Goal: Transaction & Acquisition: Obtain resource

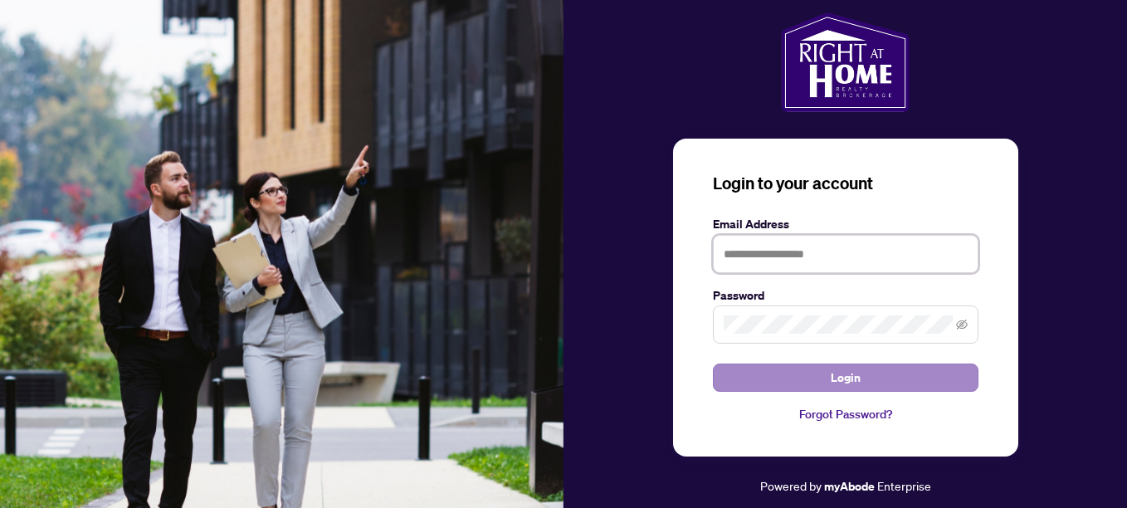
type input "**********"
click at [740, 372] on button "Login" at bounding box center [846, 378] width 266 height 28
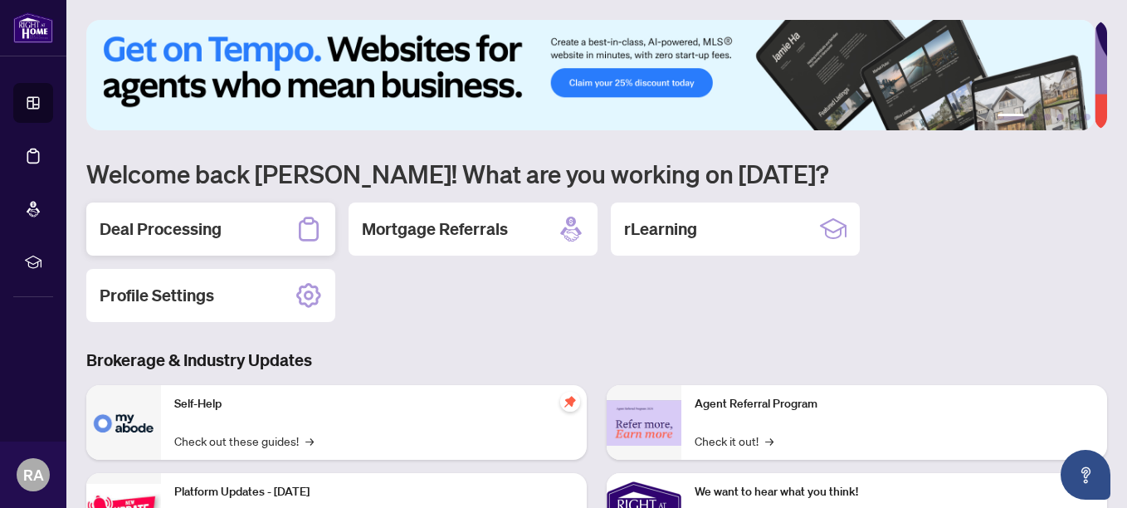
click at [269, 234] on div "Deal Processing" at bounding box center [210, 229] width 249 height 53
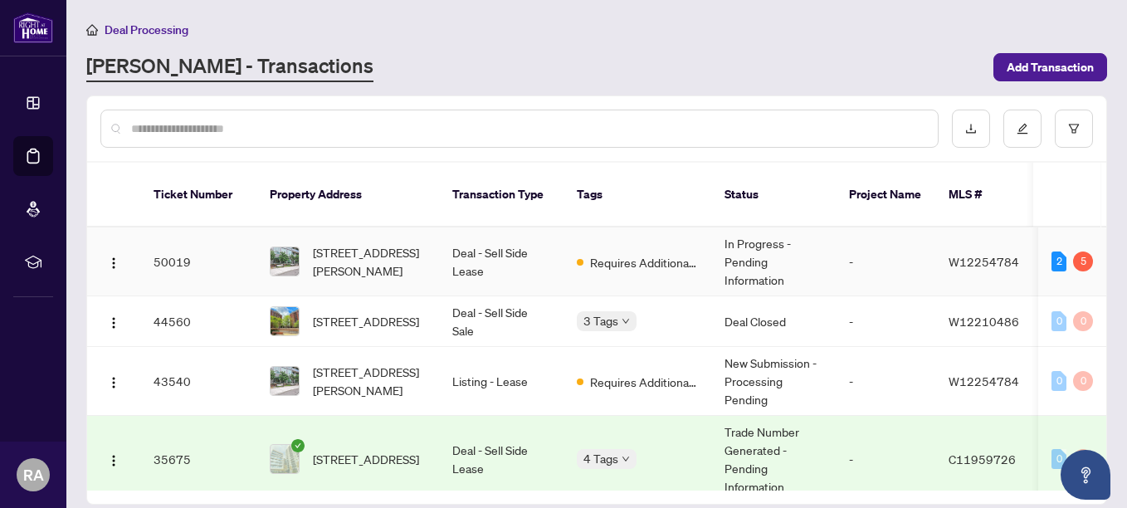
click at [512, 240] on td "Deal - Sell Side Lease" at bounding box center [501, 261] width 124 height 69
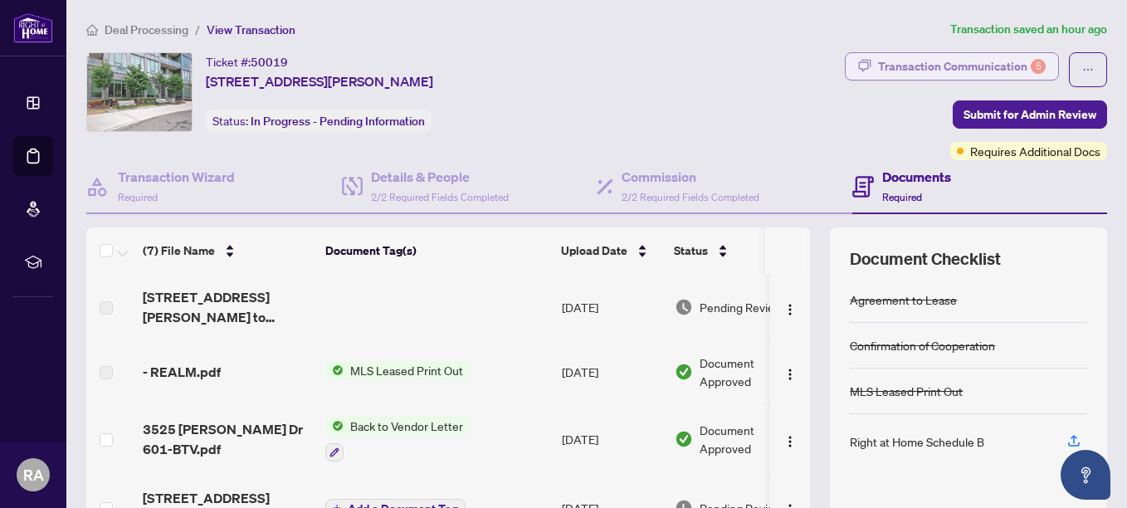
click at [956, 59] on div "Transaction Communication 5" at bounding box center [962, 66] width 168 height 27
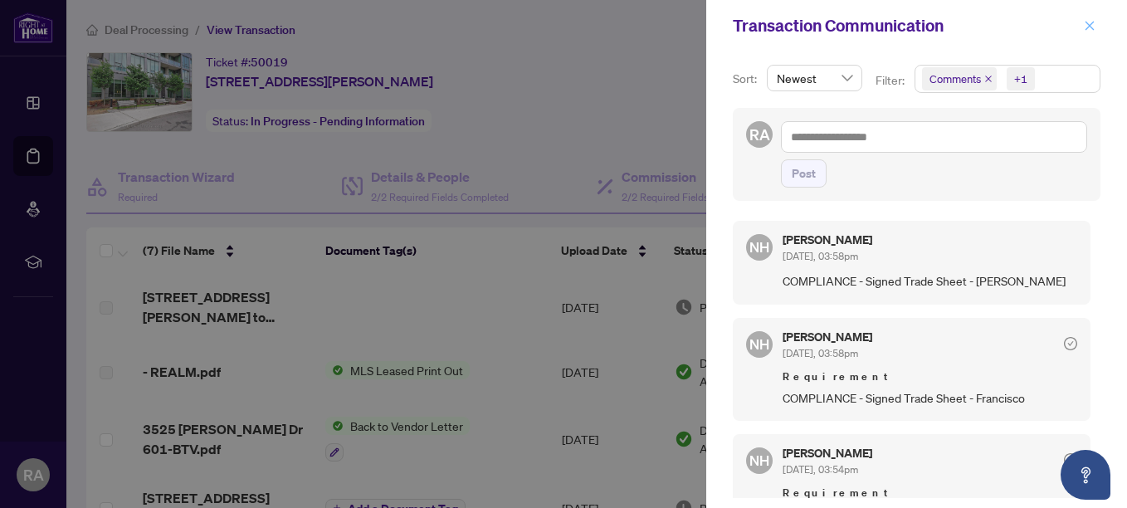
click at [1090, 27] on icon "close" at bounding box center [1090, 25] width 9 height 9
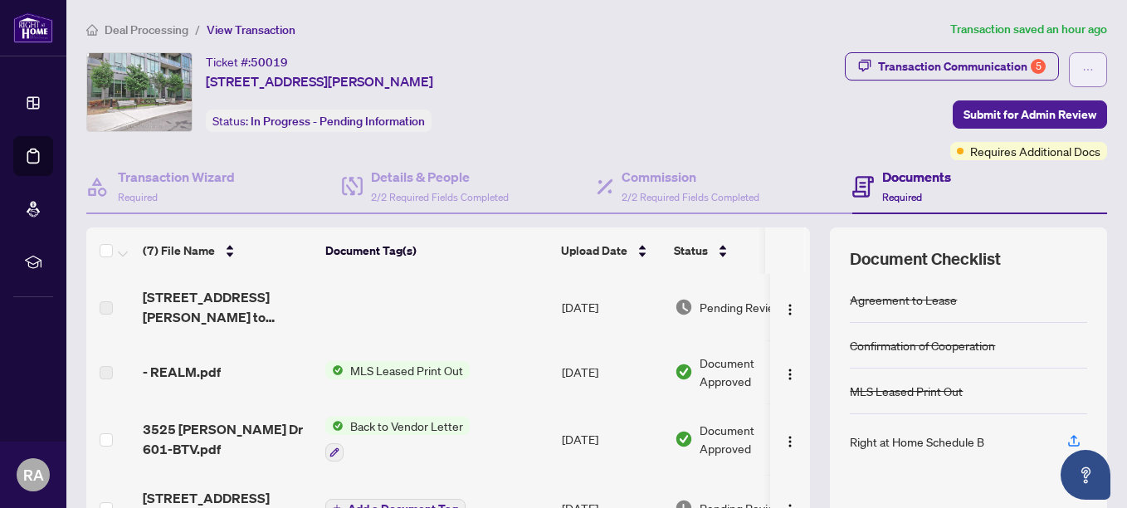
click at [1082, 66] on icon "ellipsis" at bounding box center [1088, 70] width 12 height 12
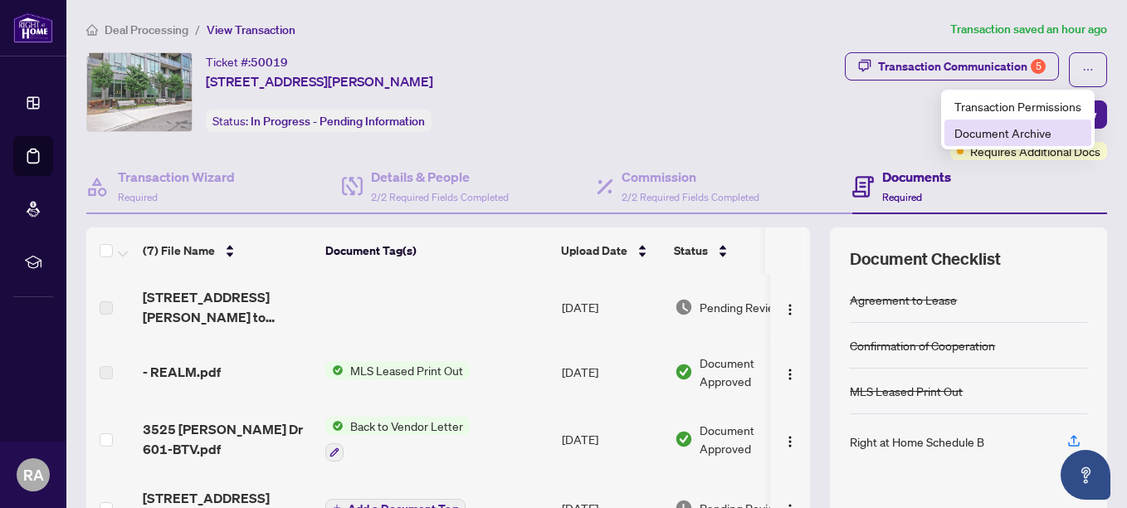
click at [1013, 132] on span "Document Archive" at bounding box center [1017, 133] width 127 height 18
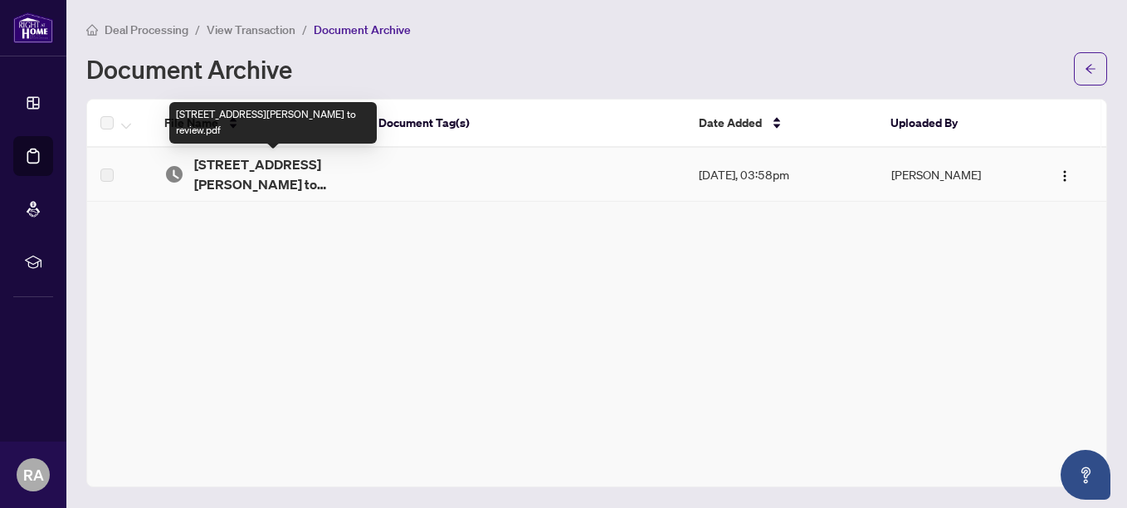
click at [238, 172] on span "[STREET_ADDRESS][PERSON_NAME] to review.pdf" at bounding box center [272, 174] width 157 height 40
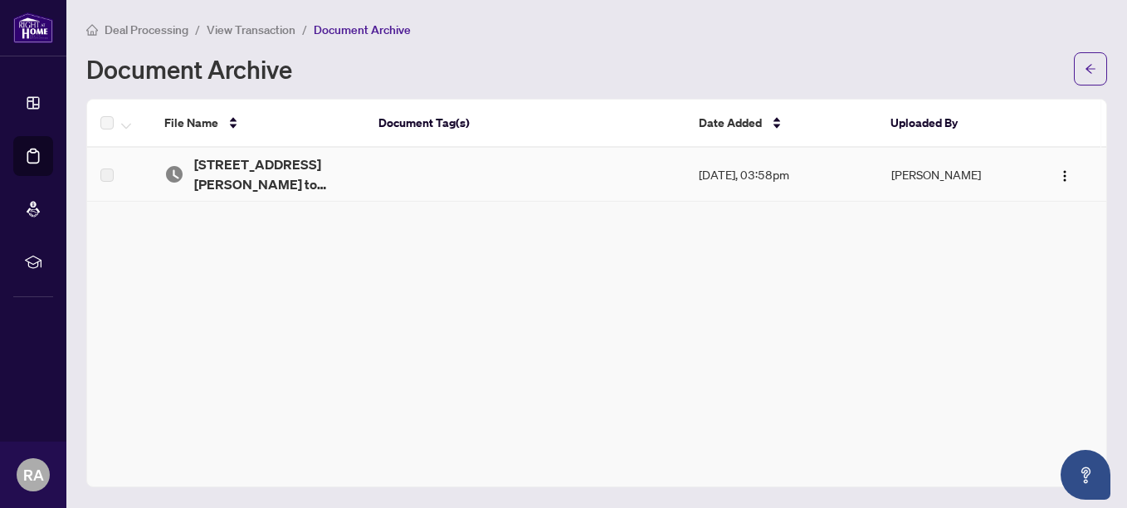
click at [749, 172] on td "Aug/27/2025, 03:58pm" at bounding box center [782, 175] width 193 height 54
click at [935, 170] on td "Nazia Hossain" at bounding box center [958, 175] width 160 height 54
click at [1059, 176] on img "button" at bounding box center [1064, 175] width 13 height 13
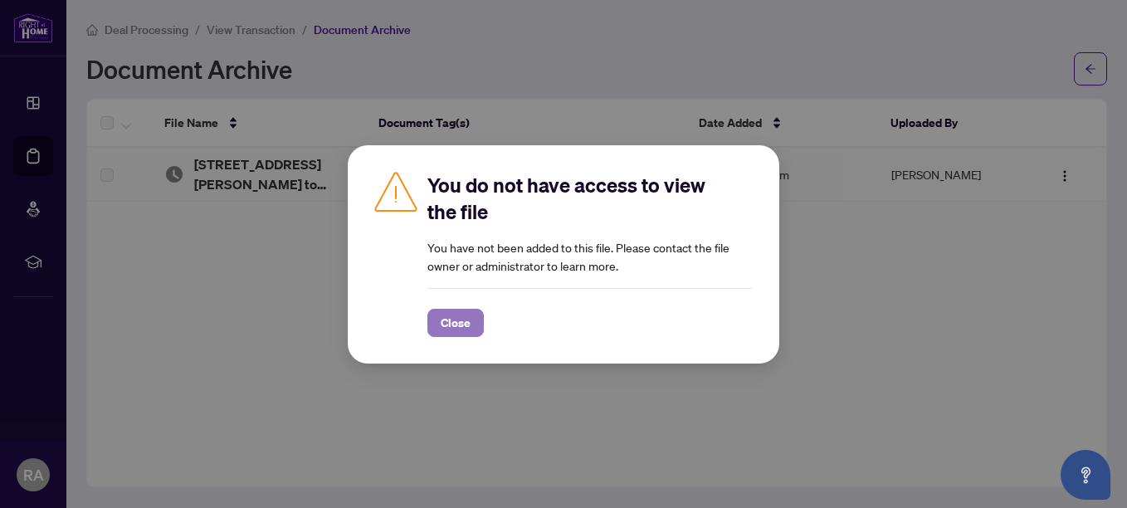
click at [450, 326] on span "Close" at bounding box center [456, 323] width 30 height 27
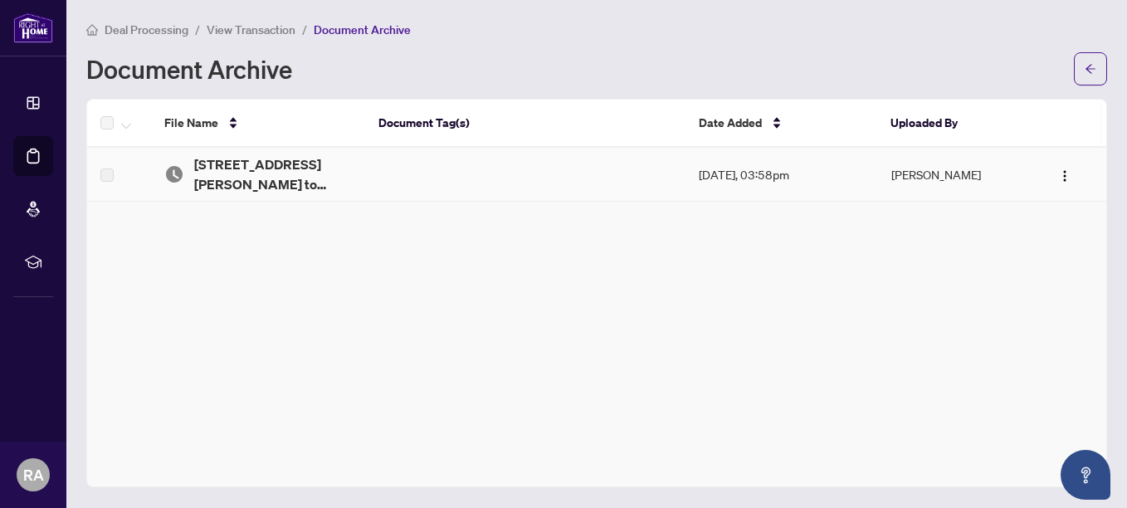
click at [911, 178] on td "Nazia Hossain" at bounding box center [958, 175] width 160 height 54
click at [801, 179] on td "Aug/27/2025, 03:58pm" at bounding box center [782, 175] width 193 height 54
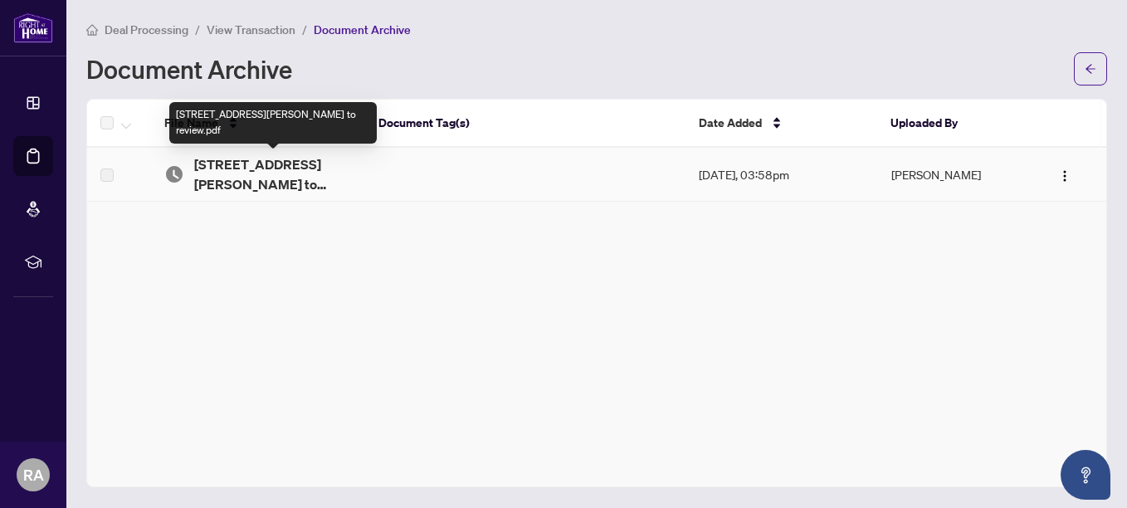
click at [295, 177] on span "[STREET_ADDRESS][PERSON_NAME] to review.pdf" at bounding box center [272, 174] width 157 height 40
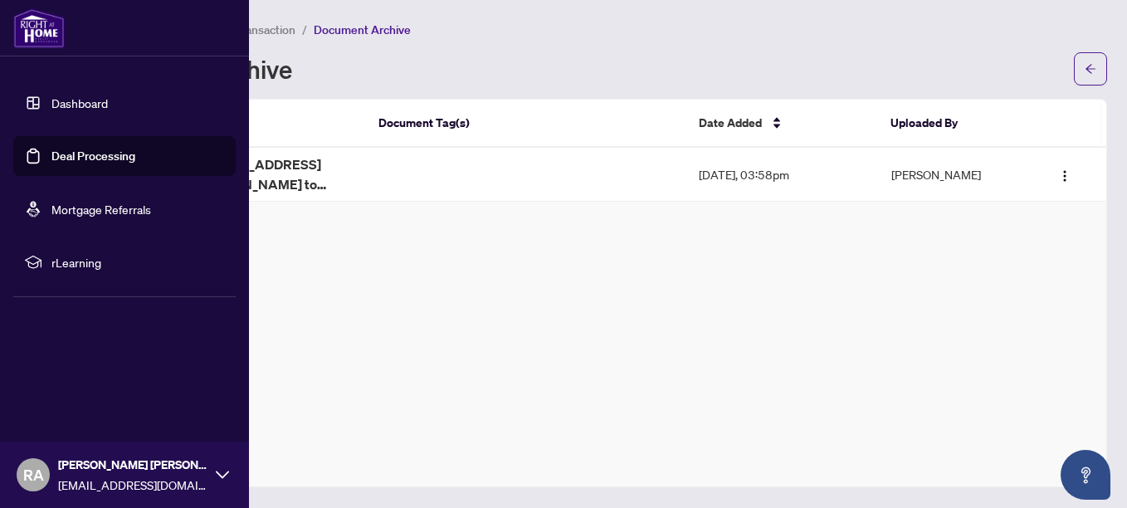
click at [51, 154] on link "Deal Processing" at bounding box center [93, 156] width 84 height 15
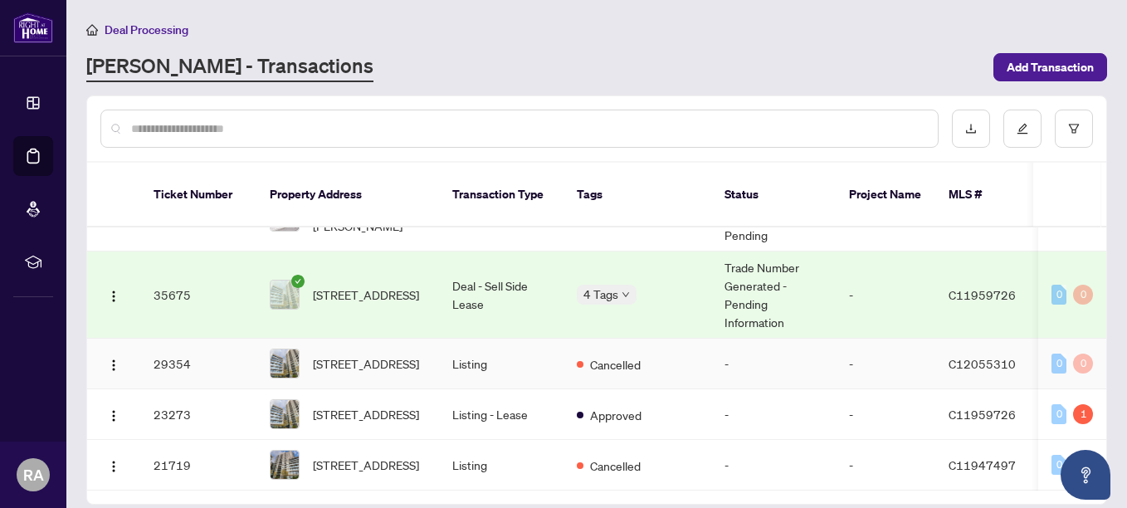
scroll to position [224, 0]
click at [616, 406] on span "Approved" at bounding box center [615, 415] width 51 height 18
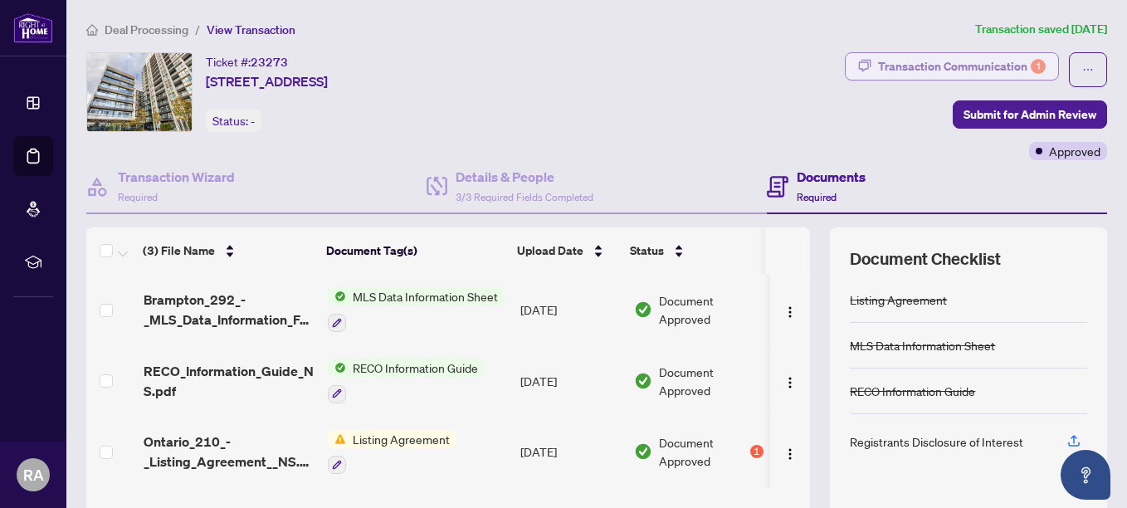
click at [1017, 65] on div "Transaction Communication 1" at bounding box center [962, 66] width 168 height 27
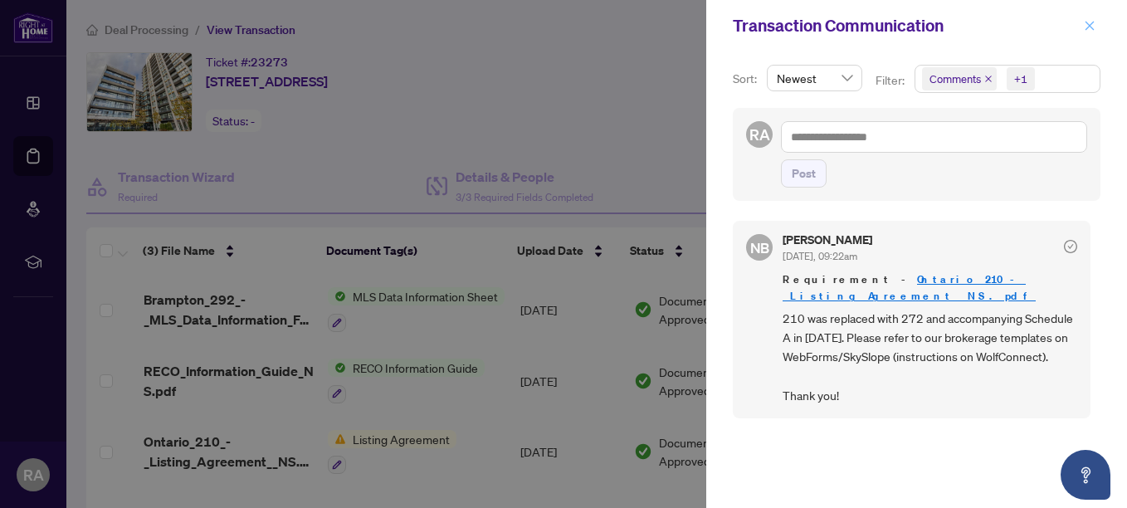
click at [1088, 27] on icon "close" at bounding box center [1090, 25] width 9 height 9
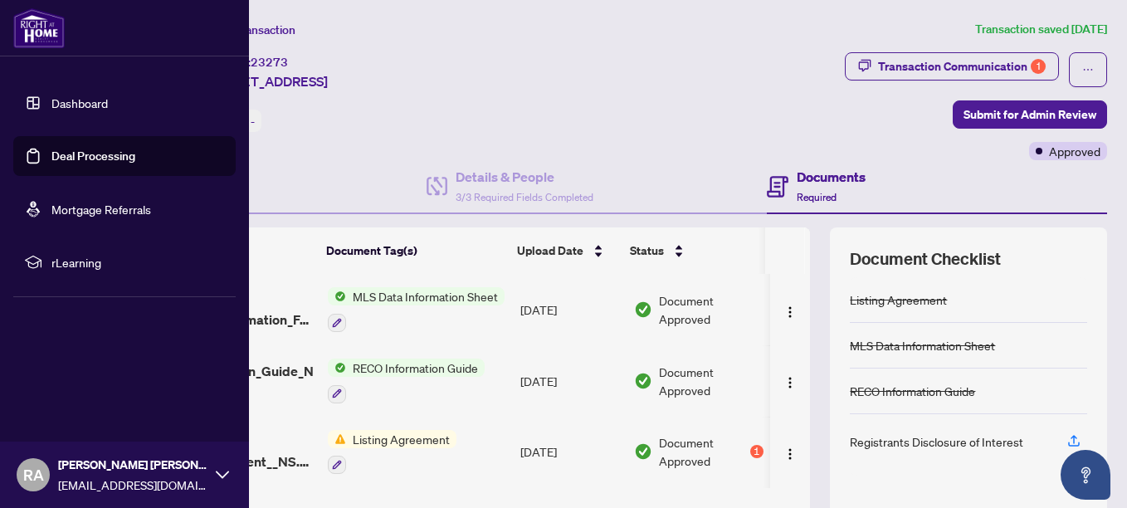
click at [85, 154] on link "Deal Processing" at bounding box center [93, 156] width 84 height 15
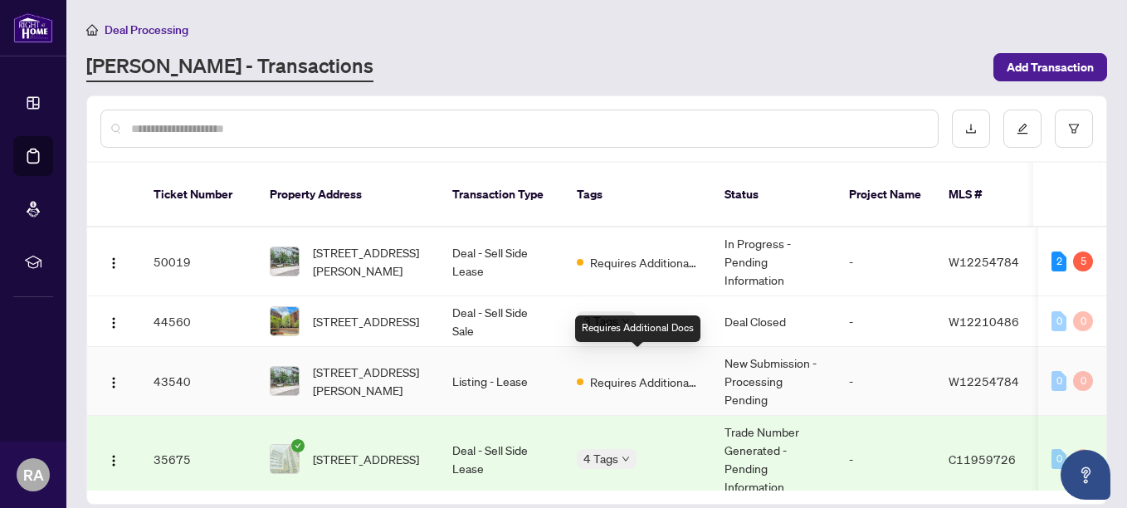
click at [657, 373] on span "Requires Additional Docs" at bounding box center [644, 382] width 108 height 18
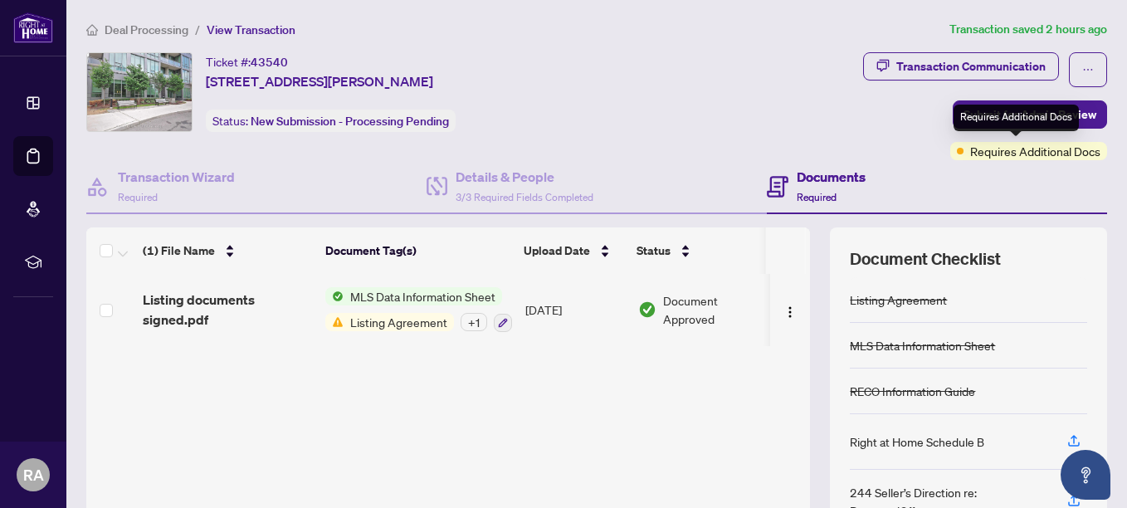
click at [970, 153] on span "Requires Additional Docs" at bounding box center [1035, 151] width 130 height 18
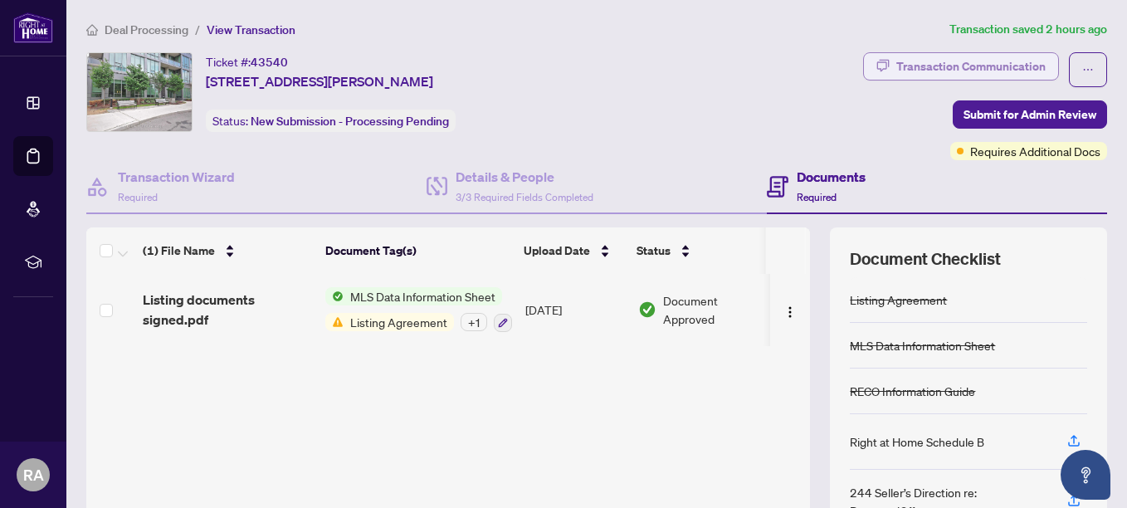
click at [969, 69] on div "Transaction Communication" at bounding box center [970, 66] width 149 height 27
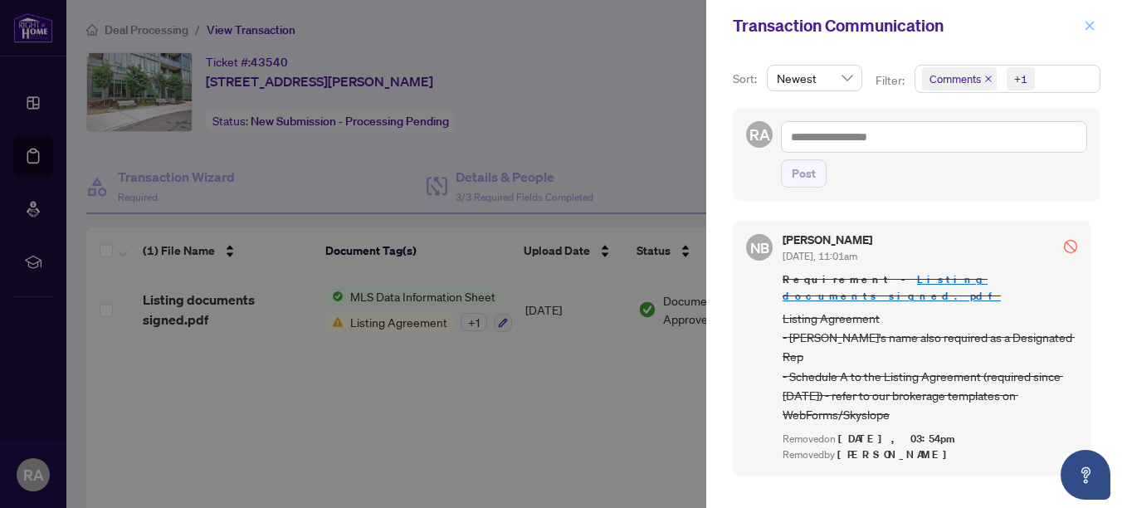
click at [1091, 22] on icon "close" at bounding box center [1090, 26] width 12 height 12
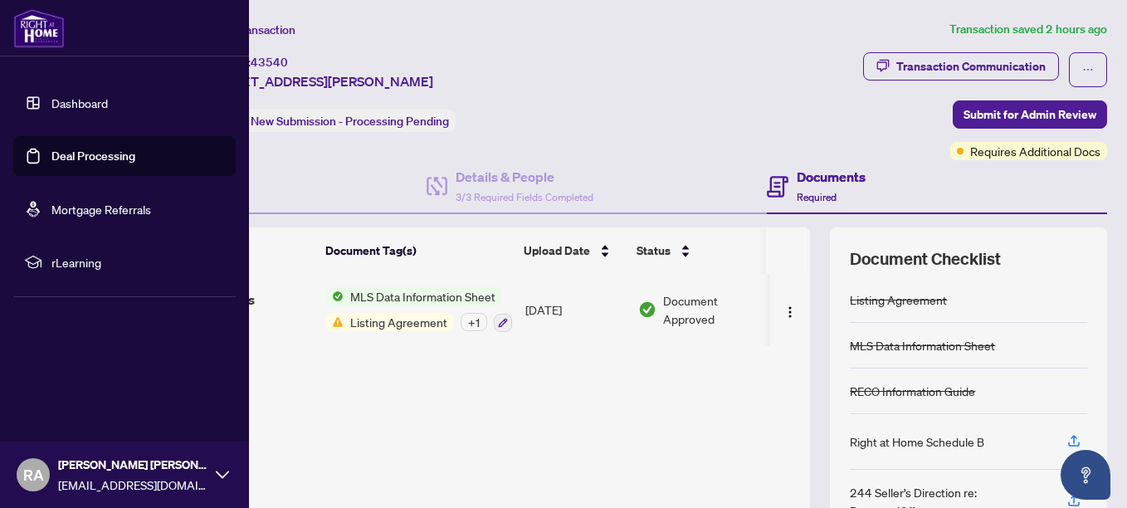
click at [100, 164] on link "Deal Processing" at bounding box center [93, 156] width 84 height 15
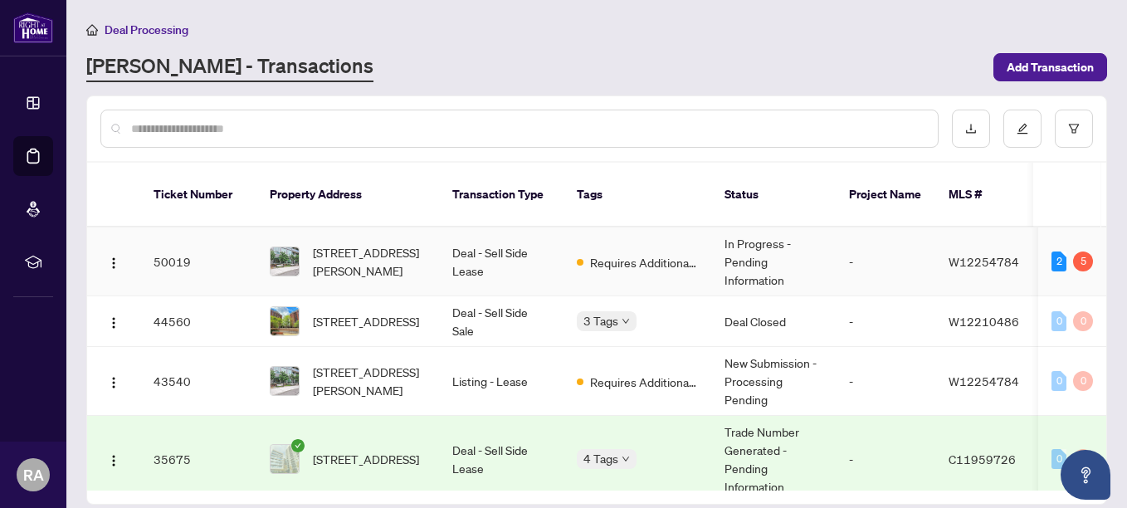
click at [974, 254] on span "W12254784" at bounding box center [984, 261] width 71 height 15
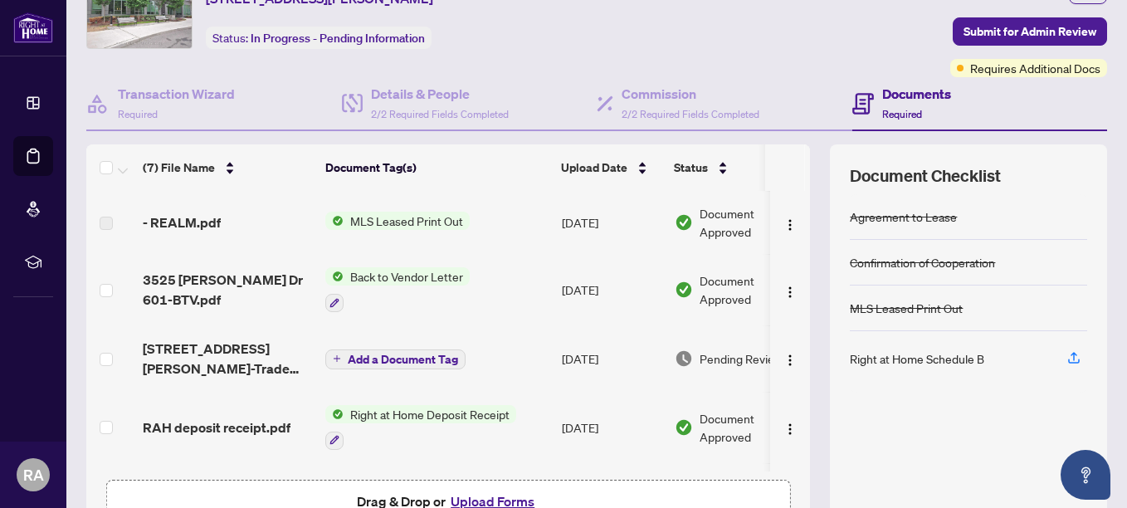
scroll to position [166, 0]
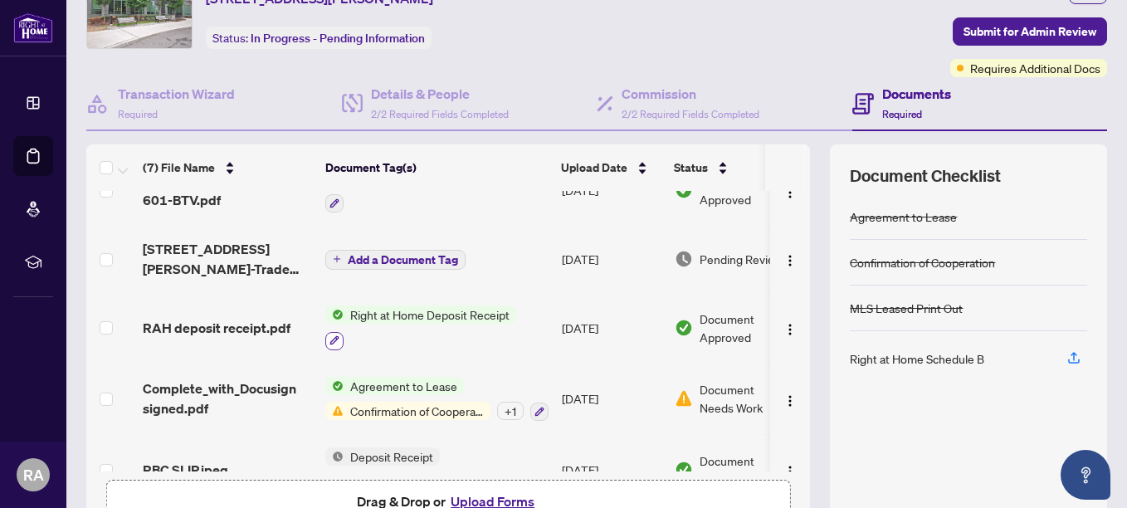
click at [331, 338] on icon "button" at bounding box center [335, 340] width 10 height 10
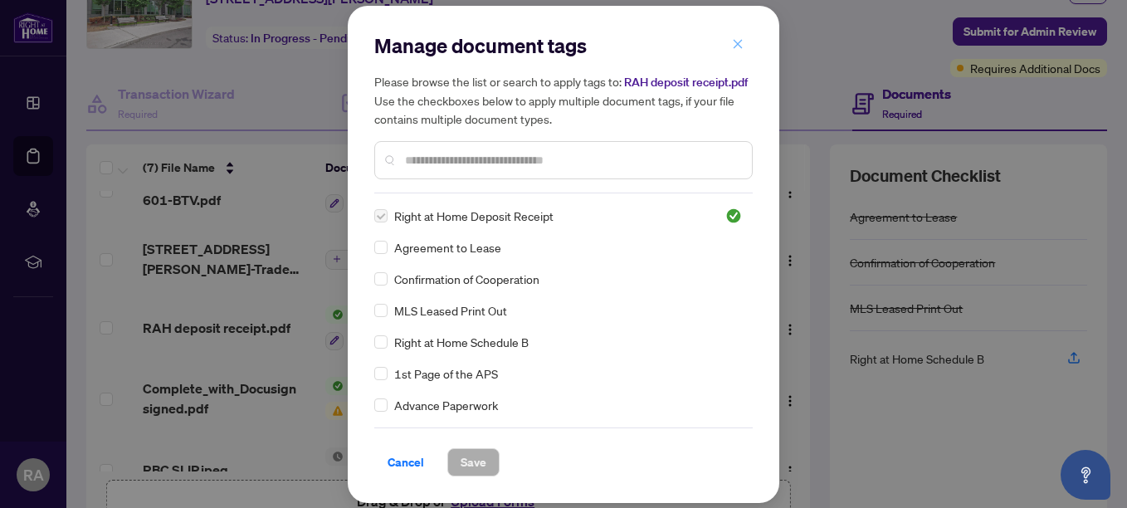
click at [741, 42] on icon "close" at bounding box center [738, 44] width 9 height 9
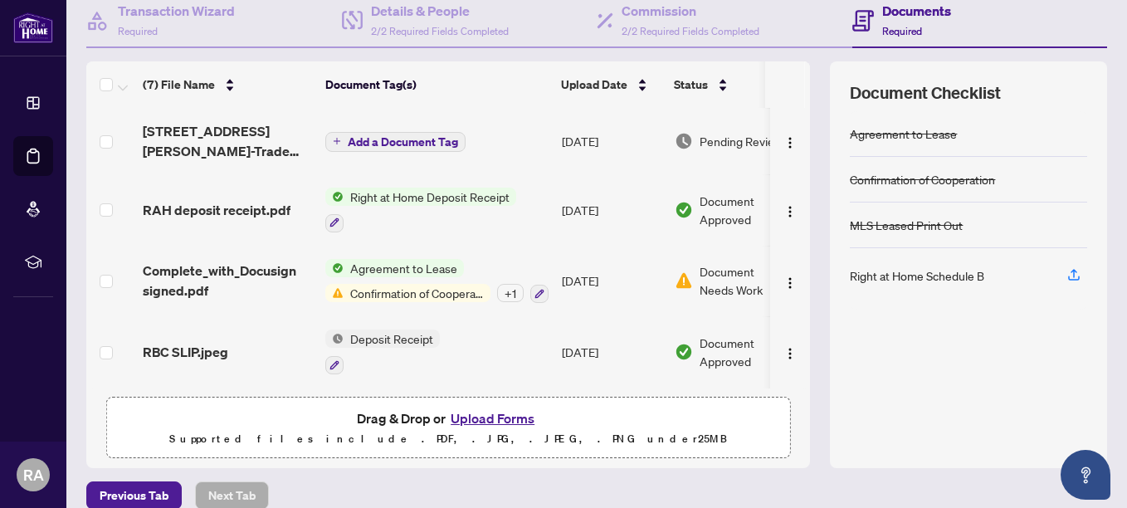
scroll to position [121, 0]
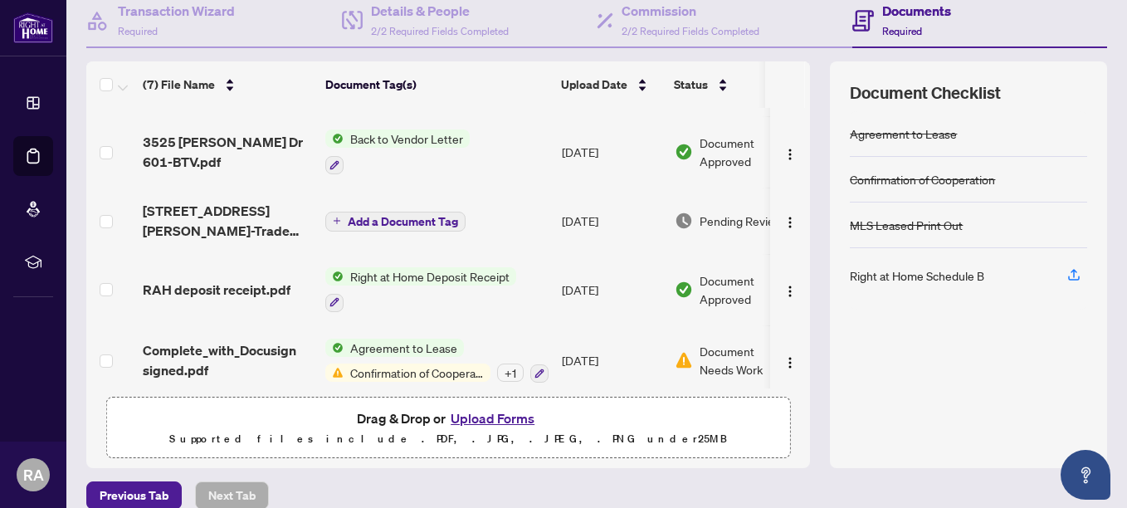
click at [702, 292] on span "Document Approved" at bounding box center [751, 289] width 103 height 37
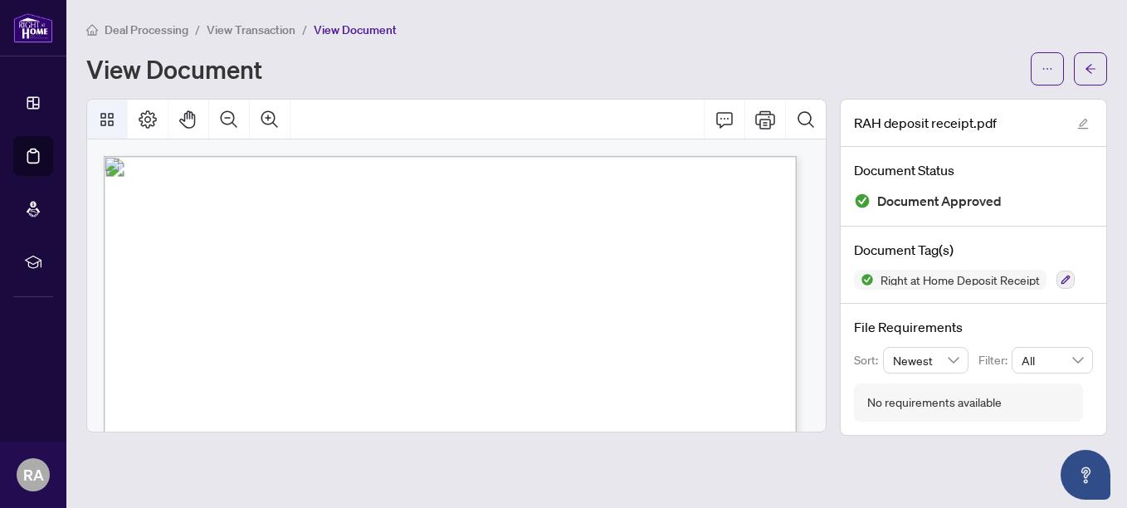
click at [113, 113] on icon "Thumbnails" at bounding box center [107, 120] width 20 height 20
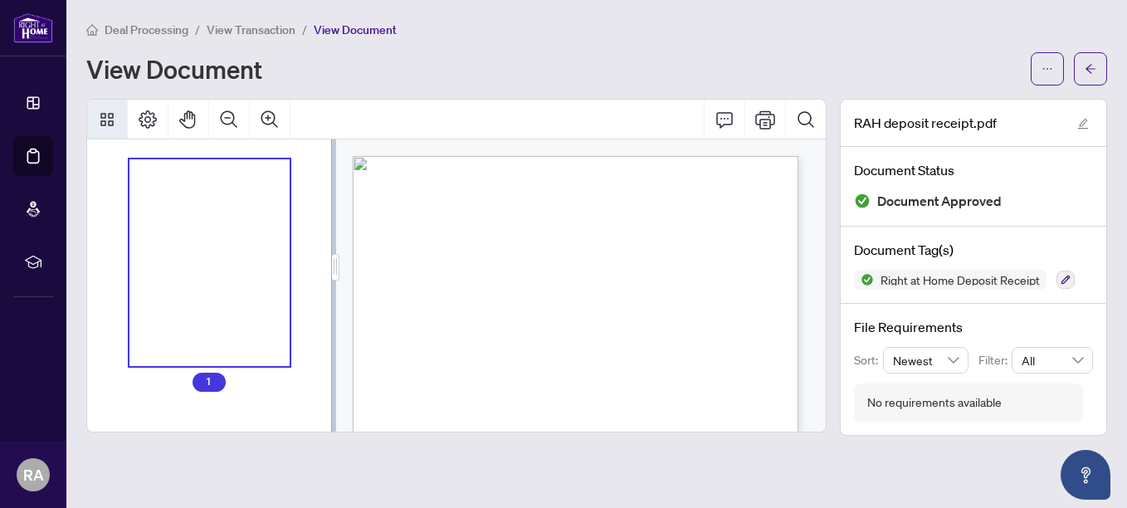
click at [232, 261] on div "Thumbnails" at bounding box center [209, 262] width 161 height 207
click at [115, 118] on icon "Thumbnails" at bounding box center [107, 120] width 20 height 20
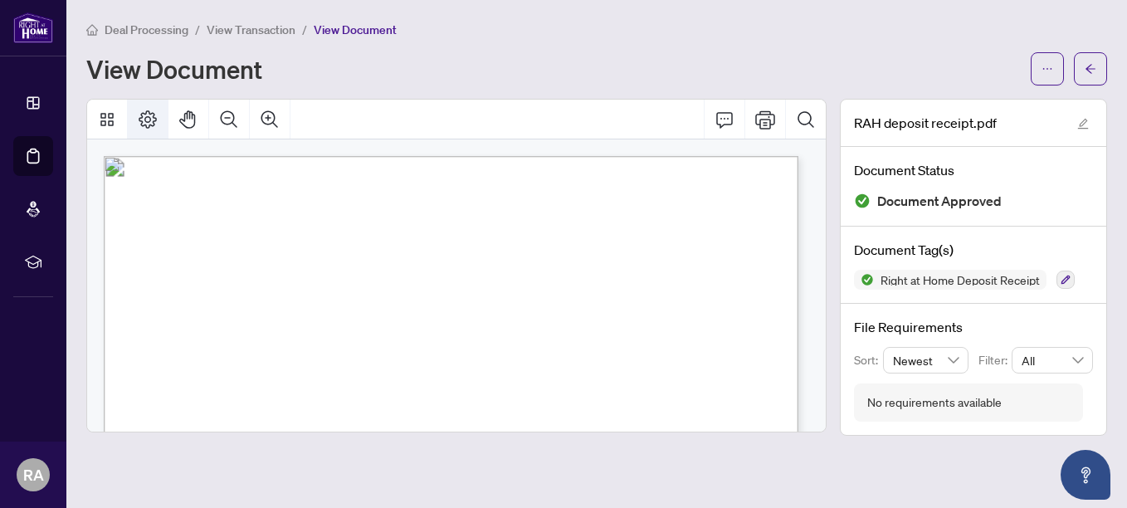
click at [159, 119] on button "Page Layout" at bounding box center [148, 120] width 40 height 40
click at [735, 113] on button "Comment" at bounding box center [725, 120] width 40 height 40
click at [765, 118] on icon "Print" at bounding box center [765, 119] width 20 height 18
click at [770, 120] on icon "Print" at bounding box center [765, 119] width 20 height 18
click at [1055, 70] on button "button" at bounding box center [1047, 68] width 33 height 33
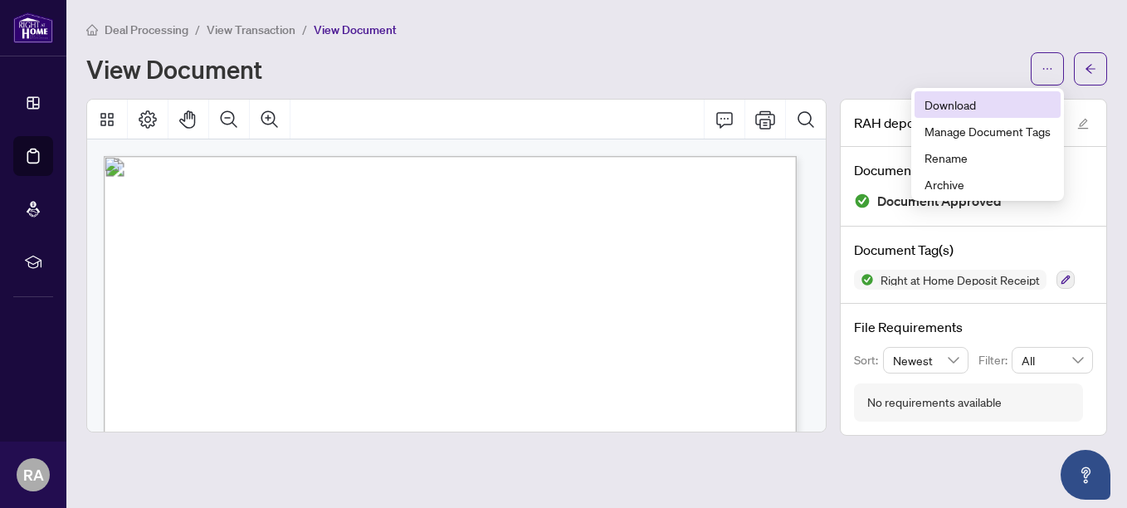
click at [965, 110] on span "Download" at bounding box center [988, 104] width 126 height 18
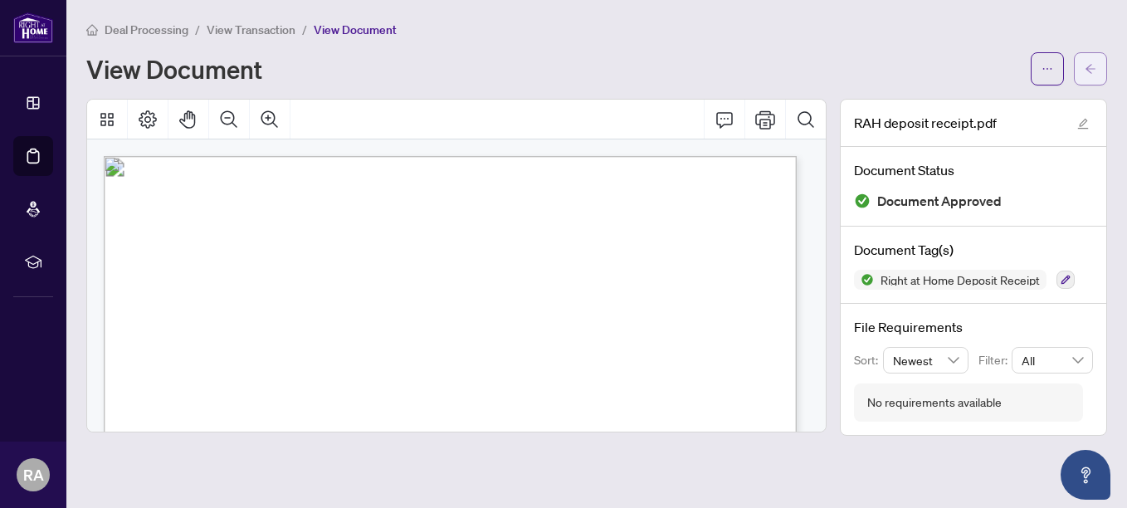
click at [1103, 65] on button "button" at bounding box center [1090, 68] width 33 height 33
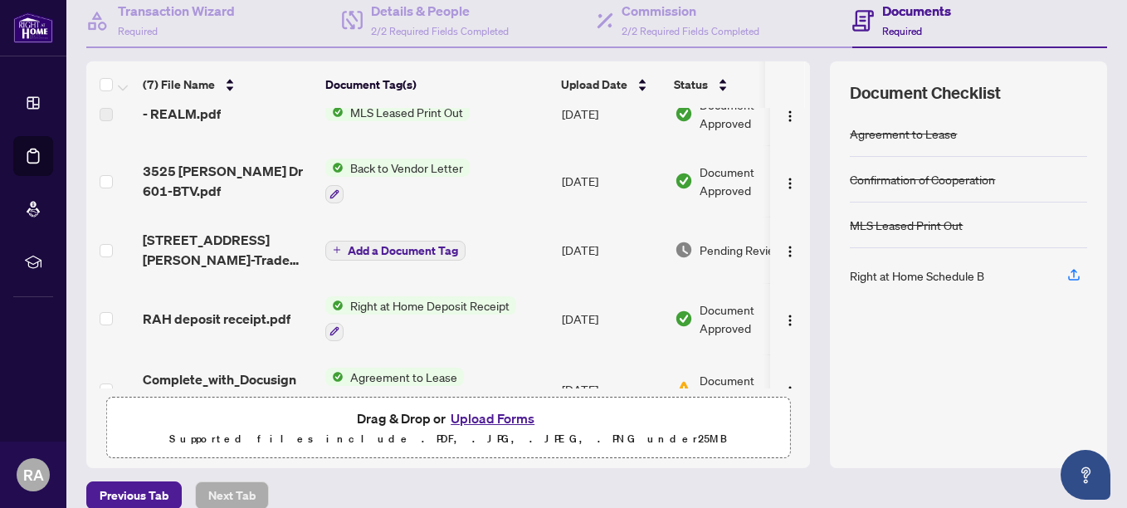
scroll to position [121, 0]
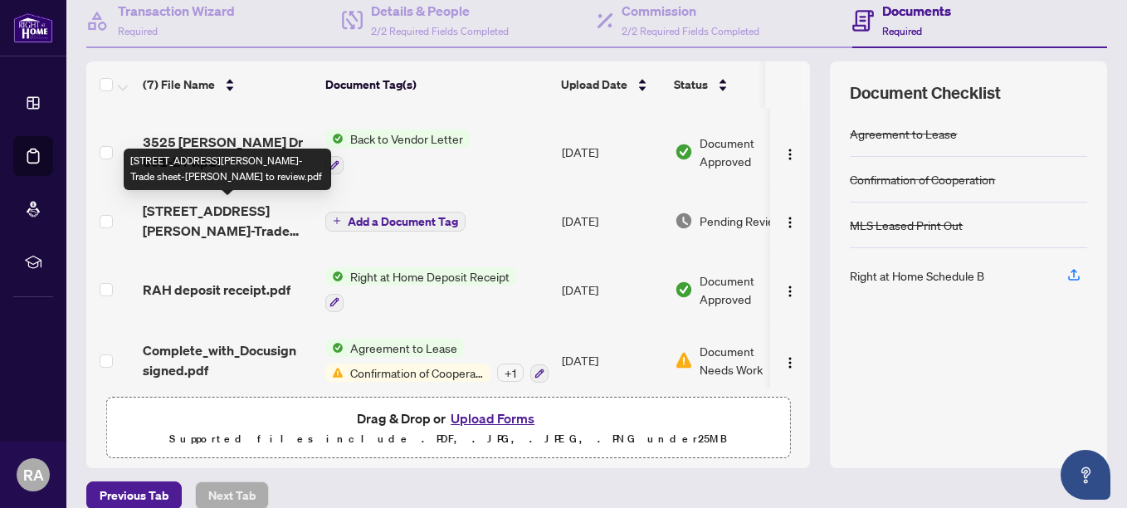
click at [266, 220] on span "[STREET_ADDRESS][PERSON_NAME]-Trade sheet-[PERSON_NAME] to review.pdf" at bounding box center [227, 221] width 169 height 40
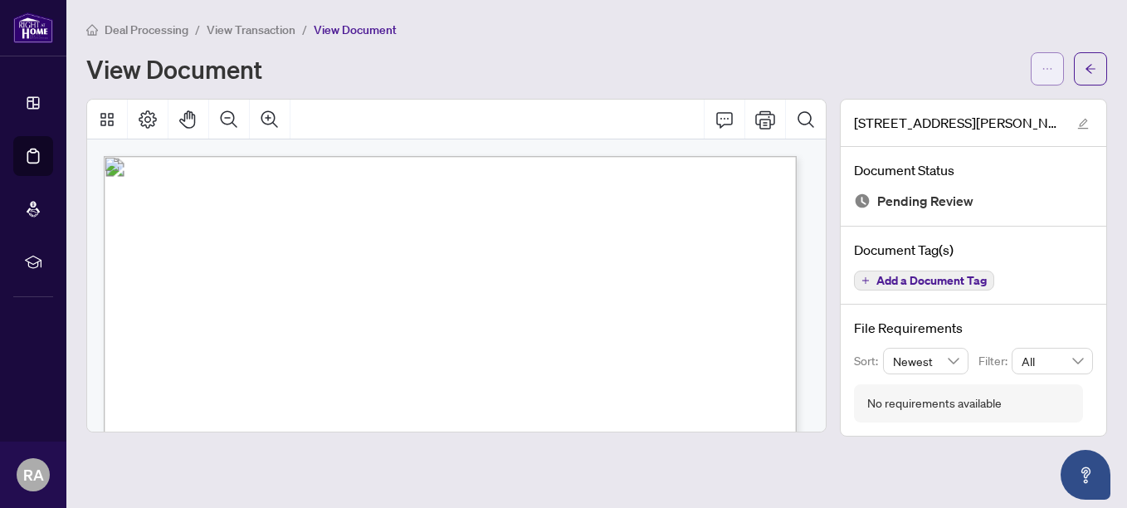
click at [1057, 68] on button "button" at bounding box center [1047, 68] width 33 height 33
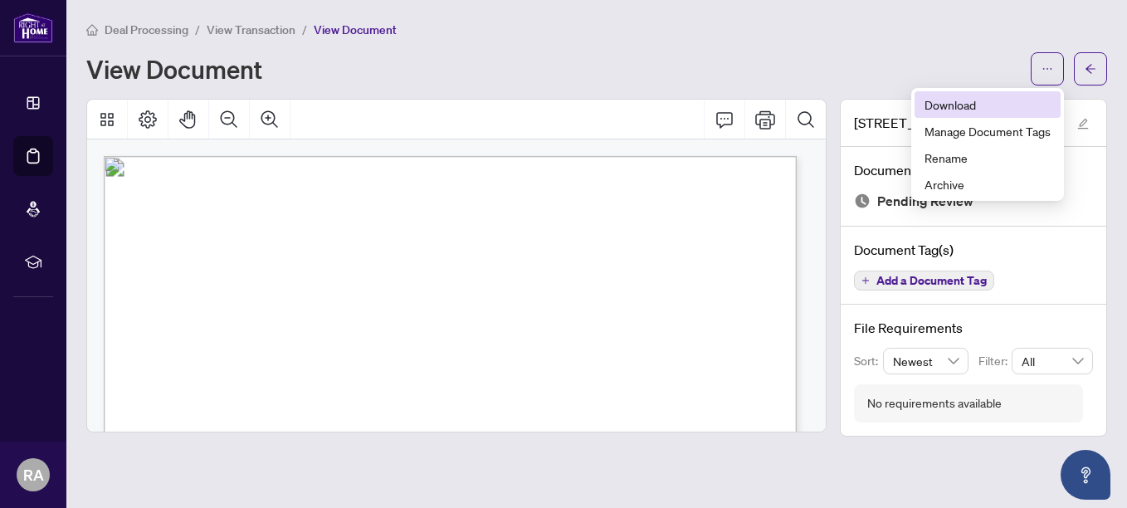
click at [971, 106] on span "Download" at bounding box center [988, 104] width 126 height 18
